Goal: Task Accomplishment & Management: Manage account settings

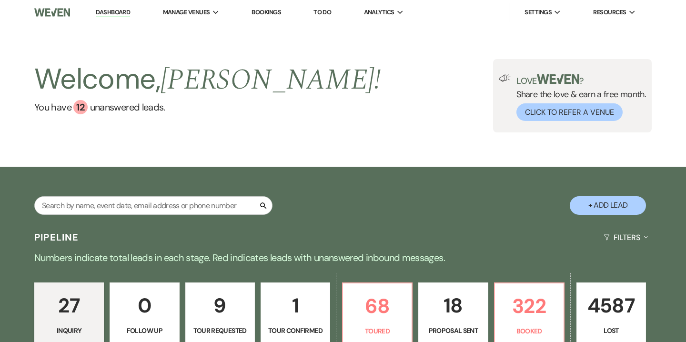
click at [276, 11] on link "Bookings" at bounding box center [267, 12] width 30 height 8
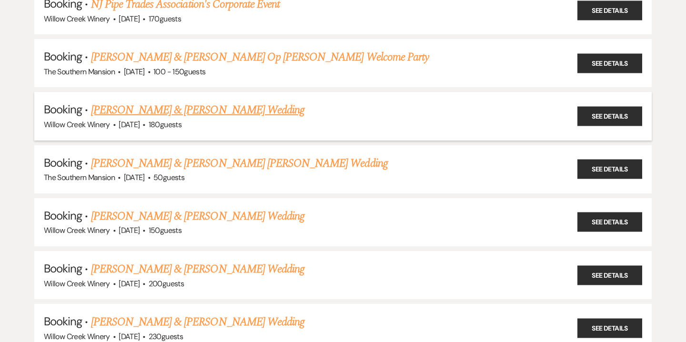
scroll to position [565, 0]
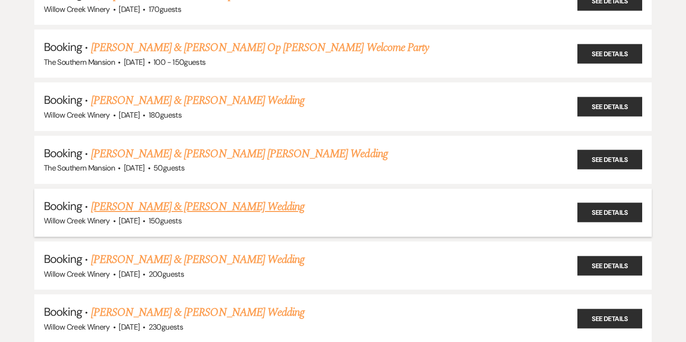
click at [139, 201] on link "[PERSON_NAME] & [PERSON_NAME] Wedding" at bounding box center [198, 206] width 214 height 17
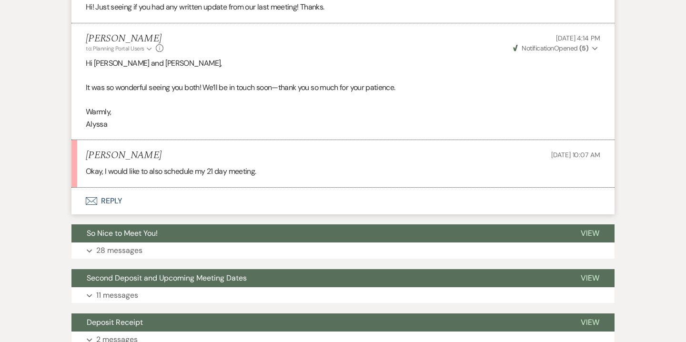
scroll to position [357, 0]
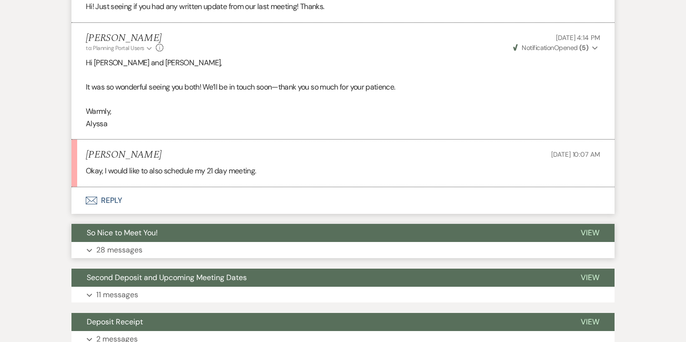
click at [132, 252] on p "28 messages" at bounding box center [119, 250] width 46 height 12
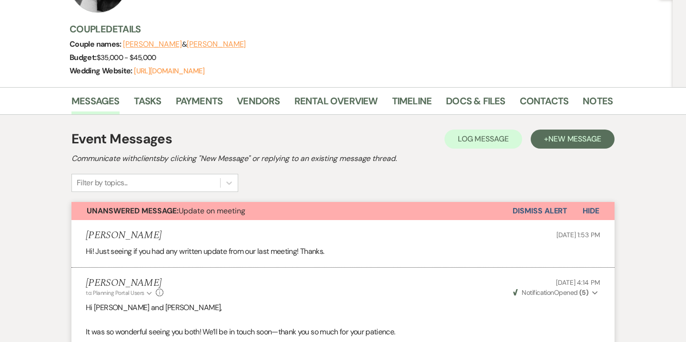
scroll to position [0, 0]
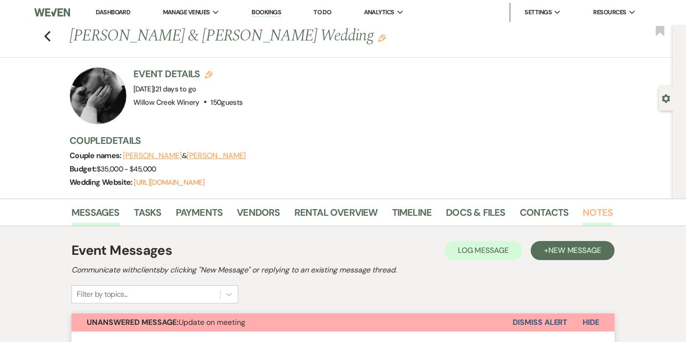
click at [594, 218] on link "Notes" at bounding box center [598, 215] width 30 height 21
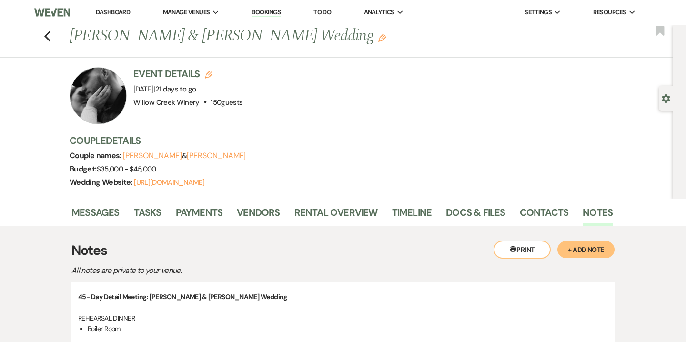
drag, startPoint x: 70, startPoint y: 35, endPoint x: 314, endPoint y: 42, distance: 243.7
click at [314, 42] on h1 "[PERSON_NAME] & [PERSON_NAME] Wedding Edit" at bounding box center [283, 36] width 427 height 23
copy h1 "[PERSON_NAME] & [PERSON_NAME] Wedding"
click at [386, 70] on div "Event Details Edit Event Date: [DATE] | 21 days to go Venue: [GEOGRAPHIC_DATA] …" at bounding box center [337, 95] width 534 height 57
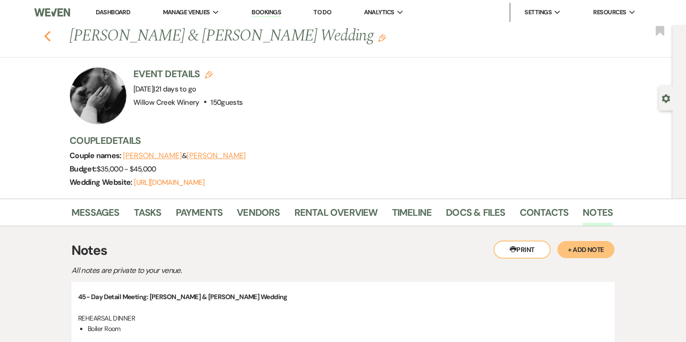
click at [48, 37] on icon "Previous" at bounding box center [47, 36] width 7 height 11
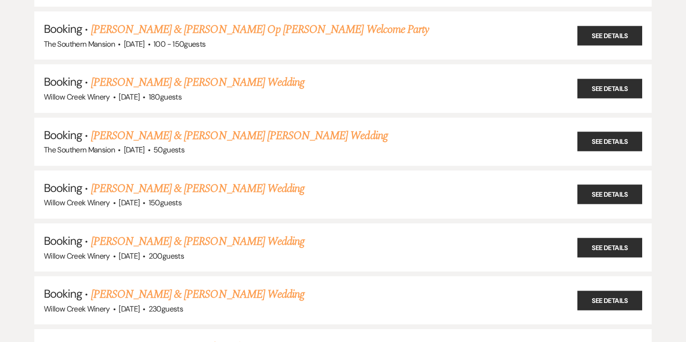
scroll to position [588, 0]
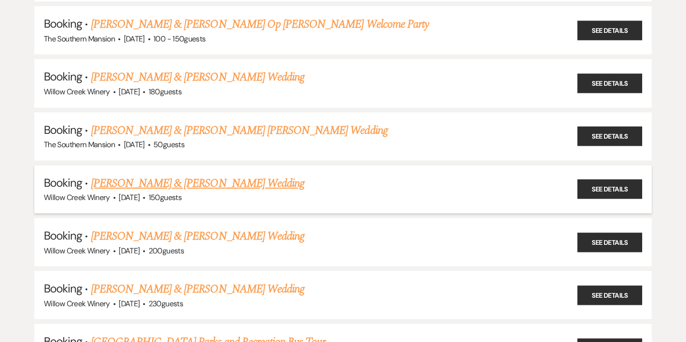
click at [133, 176] on link "[PERSON_NAME] & [PERSON_NAME] Wedding" at bounding box center [198, 183] width 214 height 17
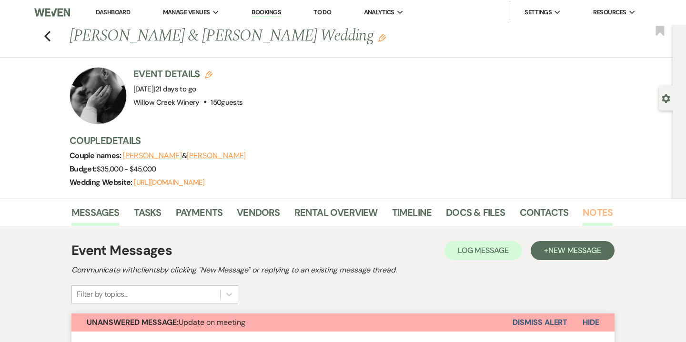
click at [599, 210] on link "Notes" at bounding box center [598, 215] width 30 height 21
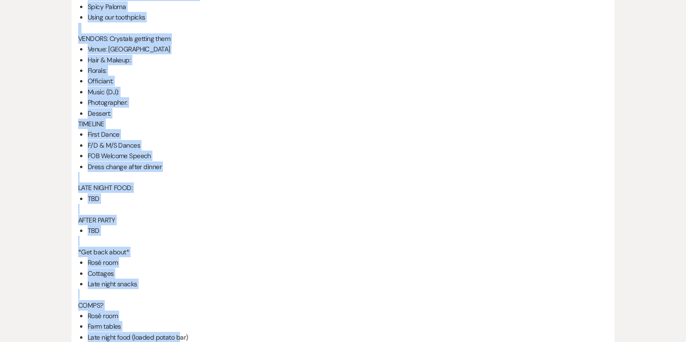
scroll to position [1496, 0]
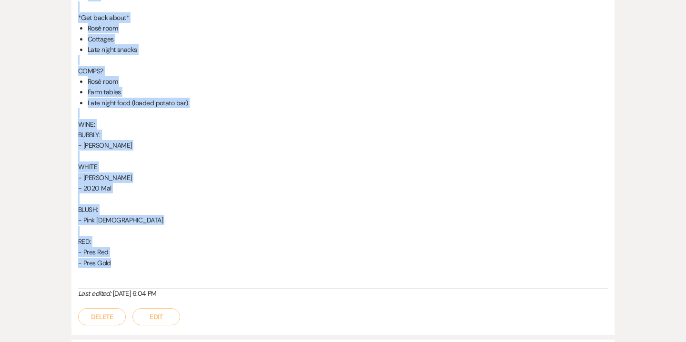
drag, startPoint x: 78, startPoint y: 115, endPoint x: 157, endPoint y: 265, distance: 169.7
copy div "LOREMIPSU DOLORS Ametco Adip ELITSEDD EIUSMODTE 2:19 IN Utlabore Etdolor 4ma AL…"
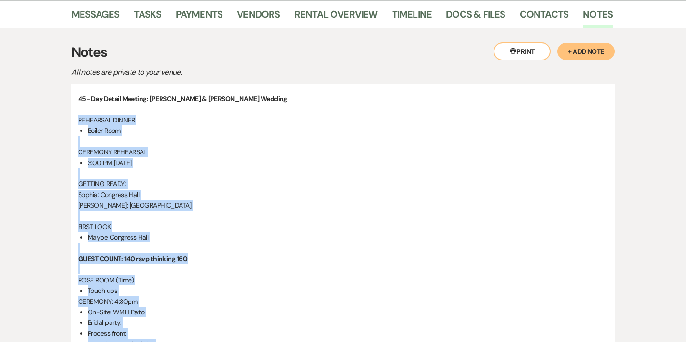
scroll to position [0, 0]
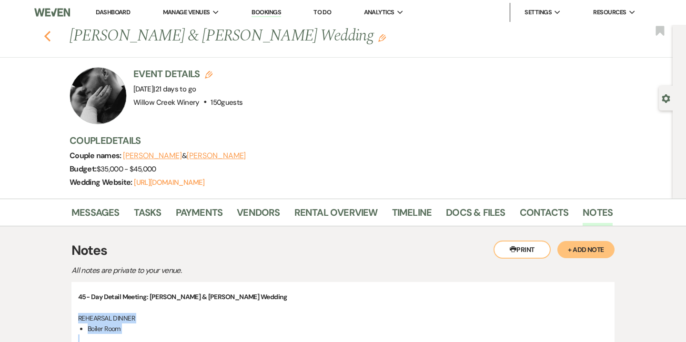
click at [46, 35] on use "button" at bounding box center [47, 36] width 6 height 10
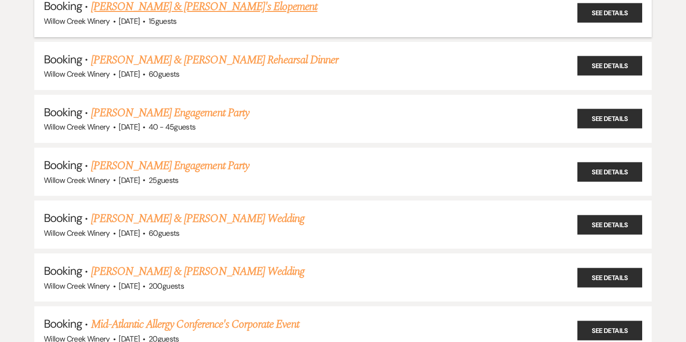
scroll to position [1221, 0]
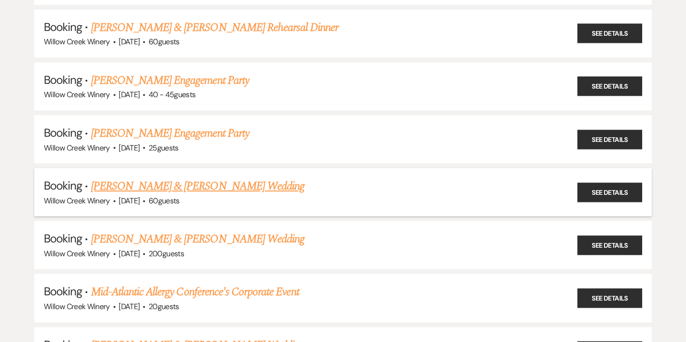
click at [115, 178] on link "[PERSON_NAME] & [PERSON_NAME] Wedding" at bounding box center [198, 186] width 214 height 17
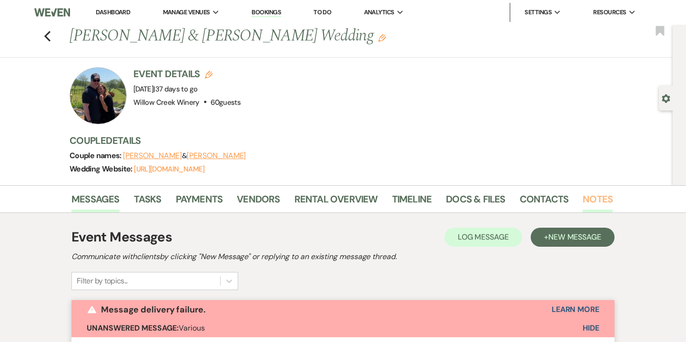
click at [588, 193] on link "Notes" at bounding box center [598, 202] width 30 height 21
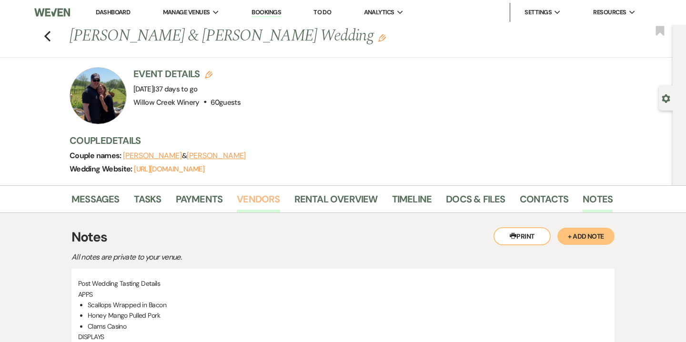
click at [247, 197] on link "Vendors" at bounding box center [258, 202] width 43 height 21
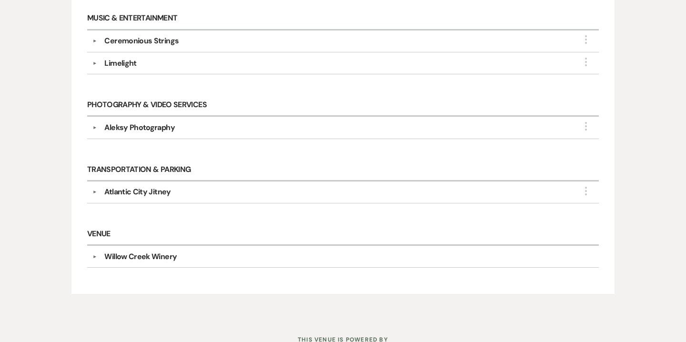
scroll to position [389, 0]
